Goal: Task Accomplishment & Management: Manage account settings

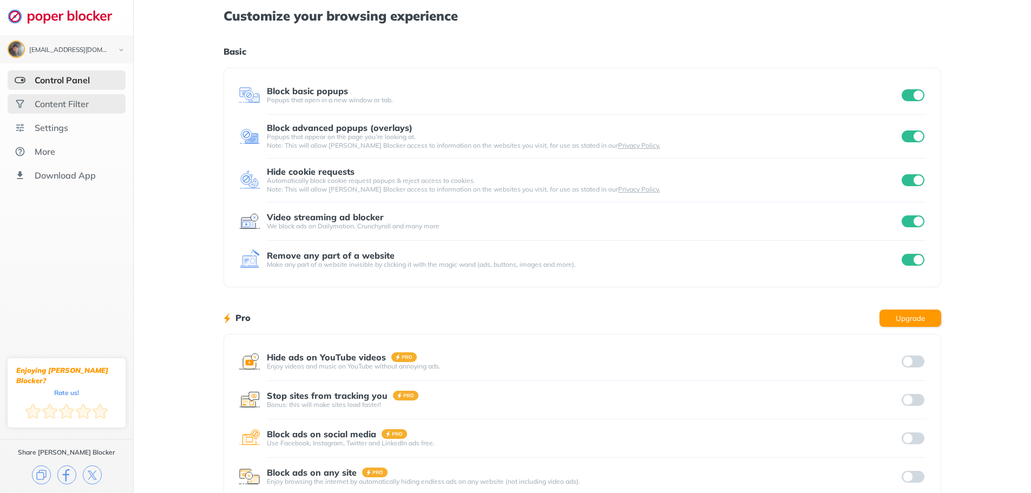
click at [83, 108] on div "Content Filter" at bounding box center [62, 104] width 54 height 11
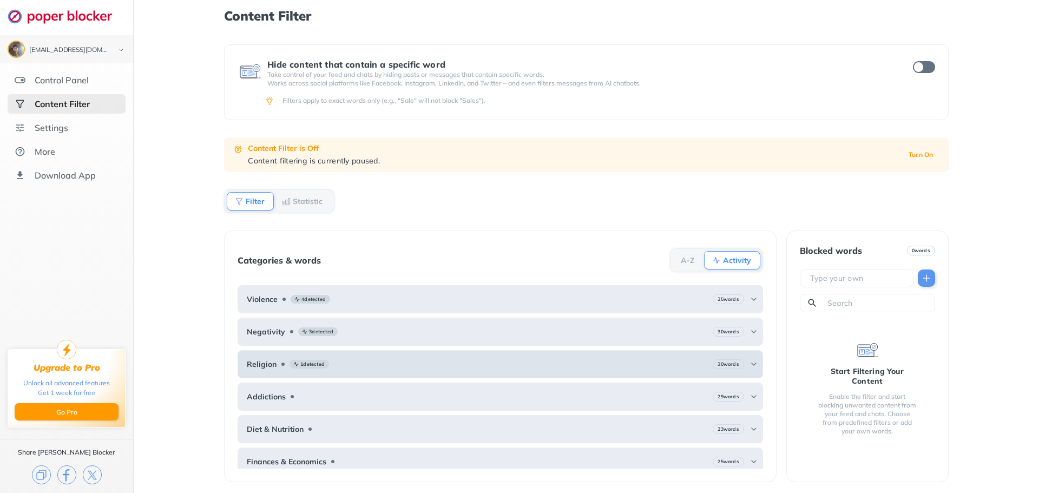
click at [750, 363] on img at bounding box center [754, 364] width 9 height 9
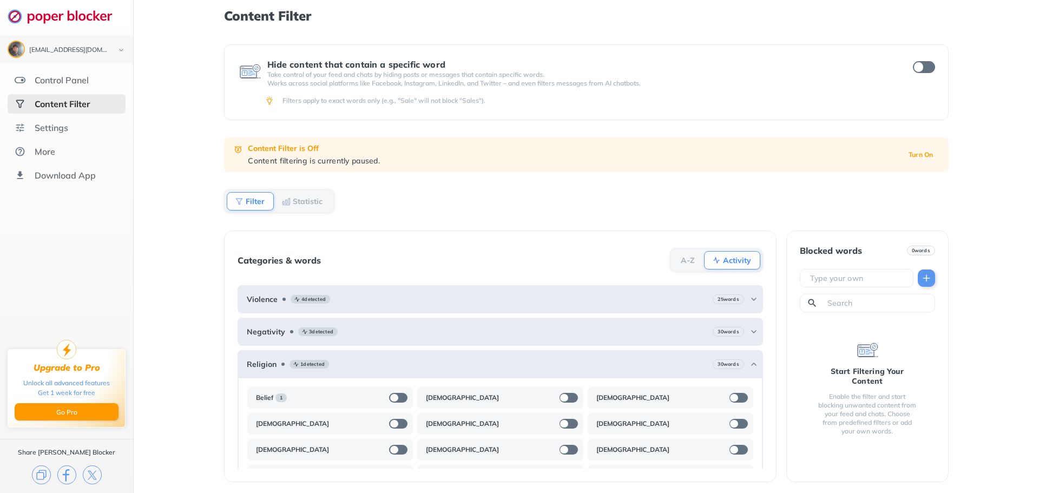
click at [393, 397] on div at bounding box center [394, 398] width 8 height 8
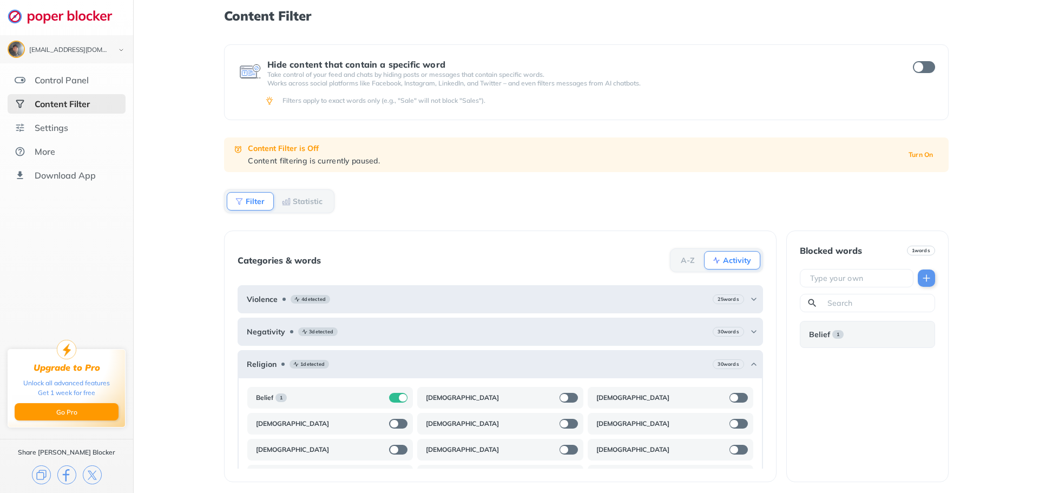
click at [734, 399] on div at bounding box center [739, 398] width 18 height 10
click at [736, 423] on div at bounding box center [739, 424] width 18 height 10
click at [732, 451] on div at bounding box center [739, 450] width 18 height 10
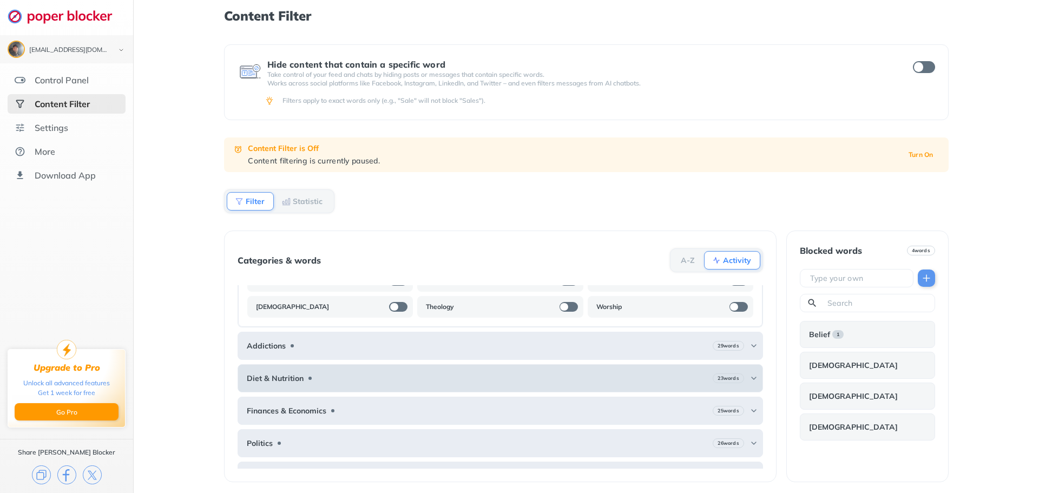
scroll to position [217, 0]
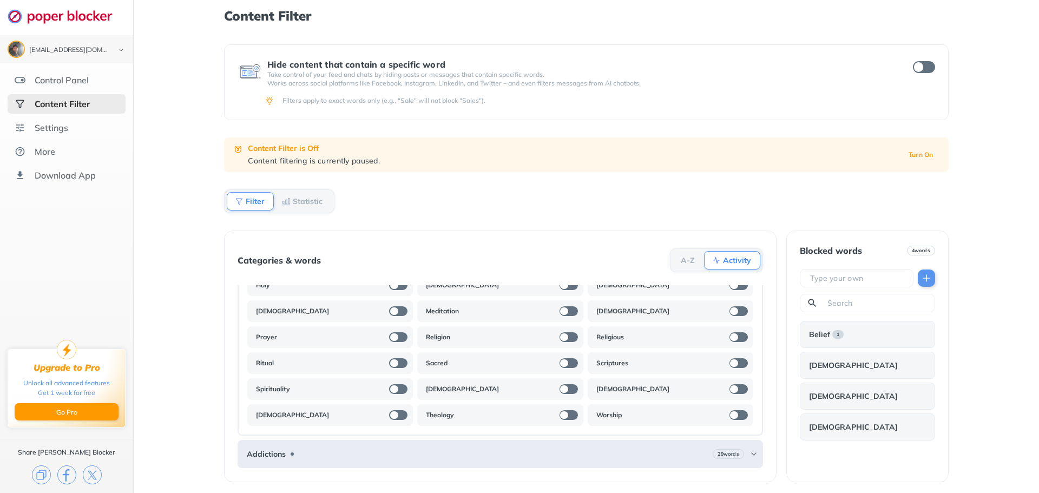
click at [731, 339] on div at bounding box center [739, 337] width 18 height 10
click at [735, 317] on div "[DEMOGRAPHIC_DATA]" at bounding box center [671, 311] width 166 height 22
click at [567, 309] on div at bounding box center [569, 311] width 18 height 10
click at [571, 332] on div at bounding box center [569, 337] width 18 height 10
click at [566, 358] on div "Sacred" at bounding box center [500, 363] width 166 height 22
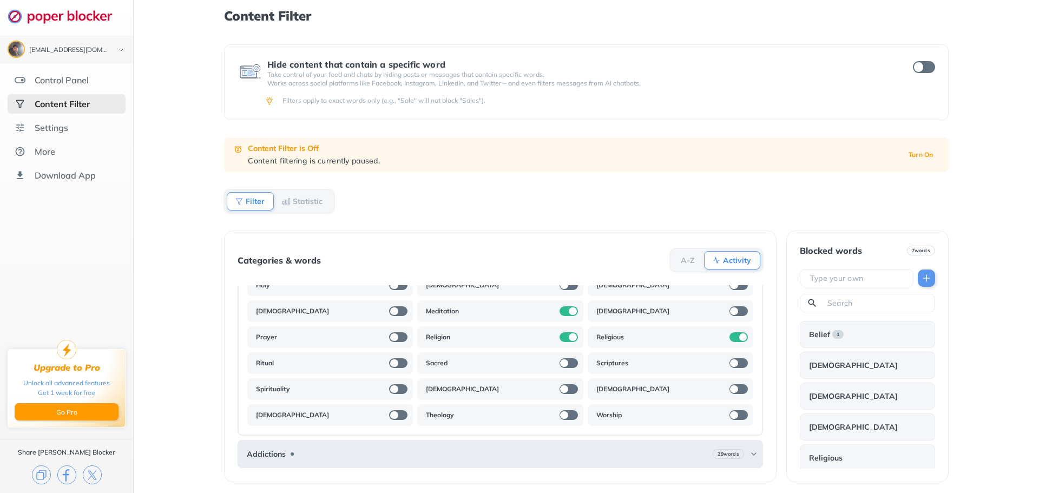
click at [566, 367] on div at bounding box center [569, 363] width 18 height 10
click at [567, 387] on div at bounding box center [569, 389] width 18 height 10
click at [564, 409] on div "Theology" at bounding box center [500, 415] width 166 height 22
click at [560, 414] on div at bounding box center [564, 415] width 8 height 8
click at [732, 416] on div at bounding box center [739, 415] width 18 height 10
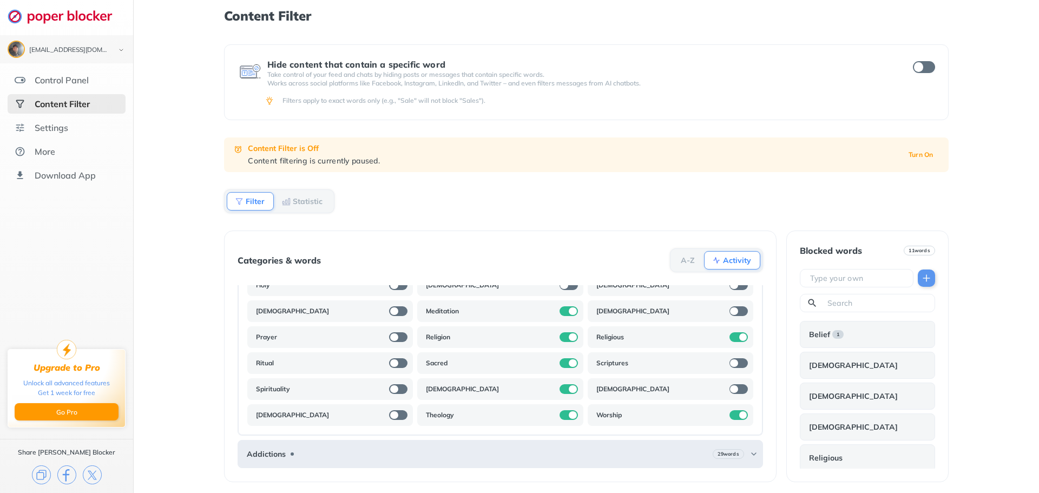
click at [728, 382] on div "[DEMOGRAPHIC_DATA]" at bounding box center [671, 389] width 166 height 22
click at [732, 387] on div at bounding box center [739, 389] width 18 height 10
click at [708, 381] on div "[EMAIL_ADDRESS][DOMAIN_NAME] Logout Control Panel Content Filter Settings More …" at bounding box center [519, 246] width 1039 height 493
click at [739, 389] on div at bounding box center [743, 389] width 8 height 8
click at [400, 415] on div at bounding box center [398, 415] width 18 height 10
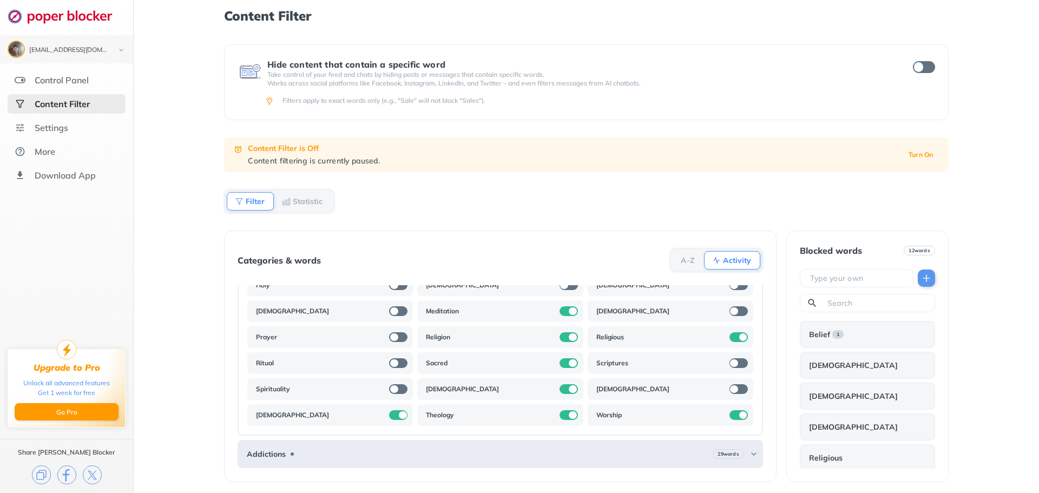
drag, startPoint x: 396, startPoint y: 364, endPoint x: 316, endPoint y: 363, distance: 80.7
click at [316, 363] on div "Ritual" at bounding box center [330, 363] width 166 height 22
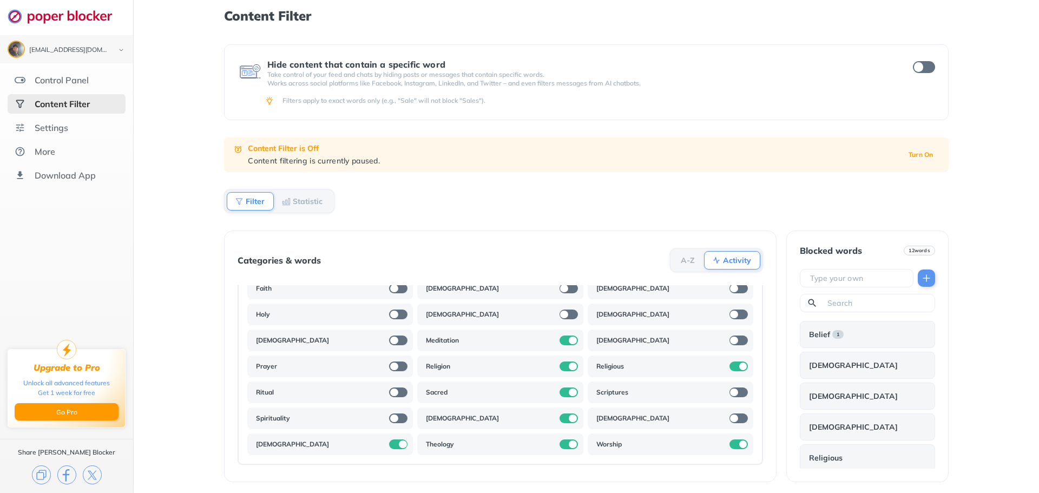
scroll to position [162, 0]
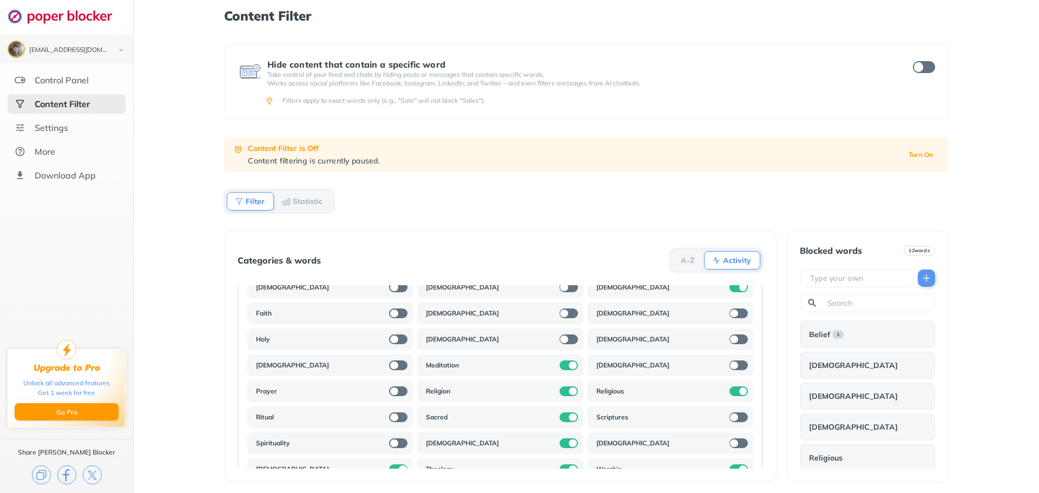
click at [401, 390] on div at bounding box center [398, 392] width 18 height 10
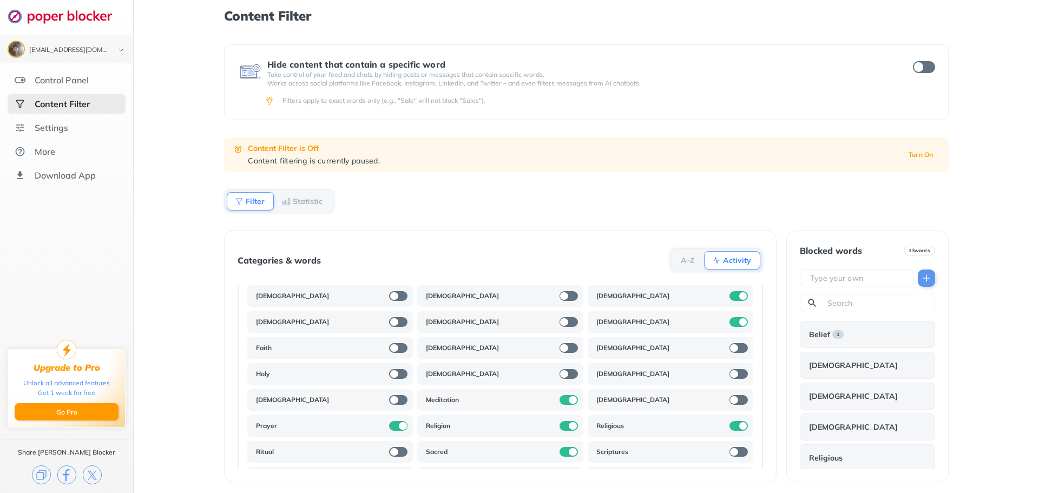
scroll to position [108, 0]
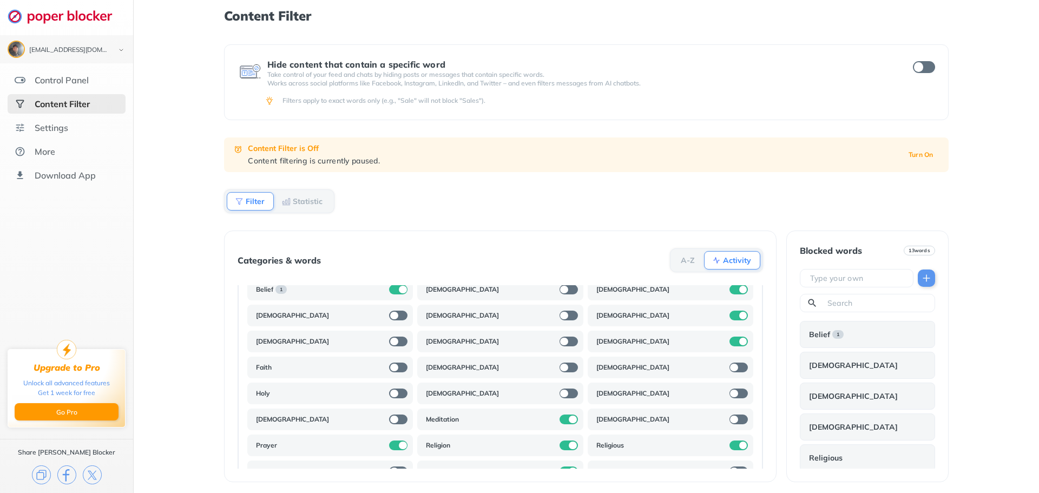
click at [395, 341] on div at bounding box center [394, 342] width 8 height 8
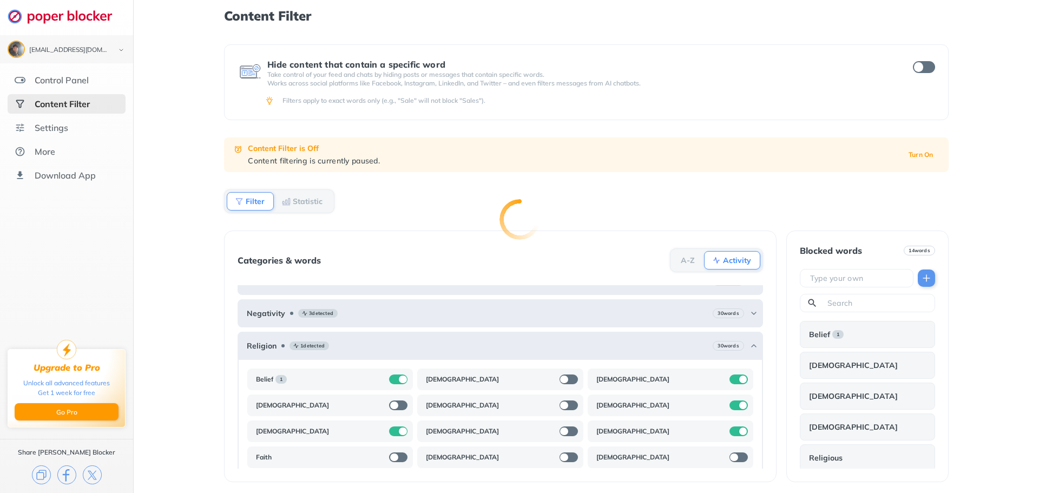
scroll to position [0, 0]
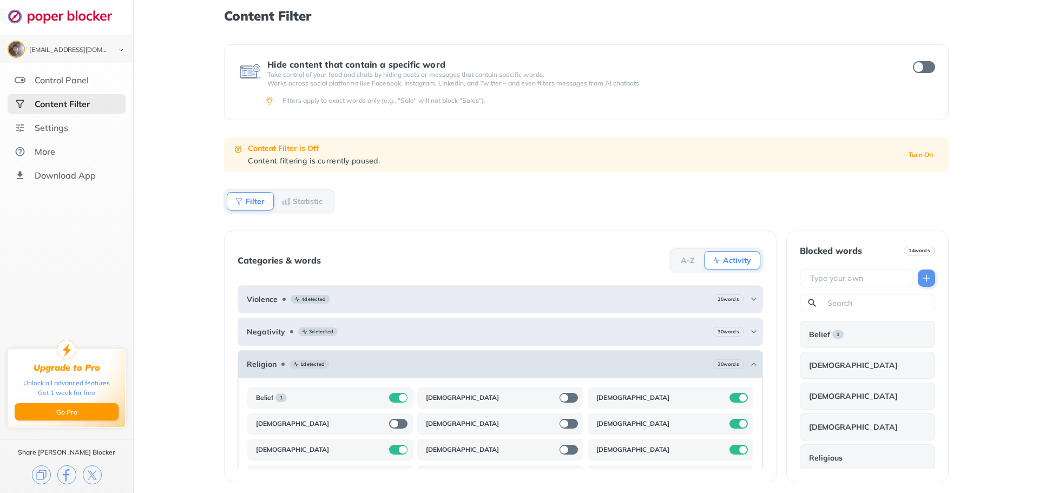
click at [414, 357] on div "Religion 1 detected 30 words" at bounding box center [500, 364] width 525 height 28
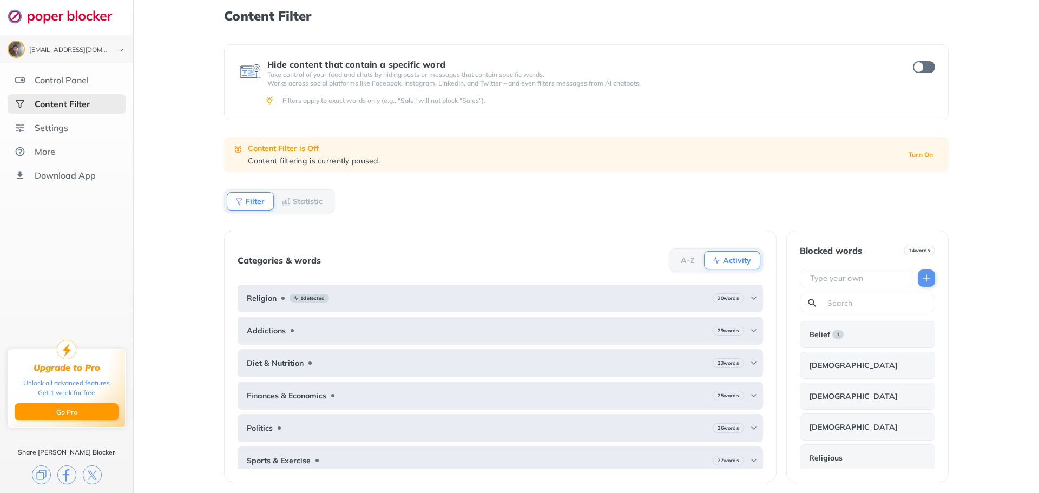
scroll to position [72, 0]
